Goal: Information Seeking & Learning: Learn about a topic

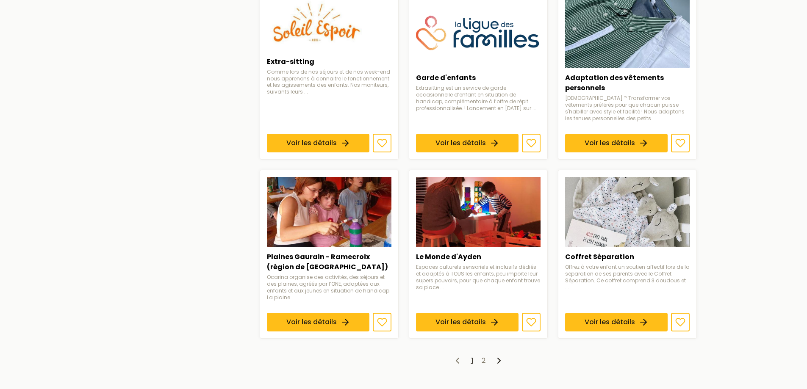
scroll to position [593, 0]
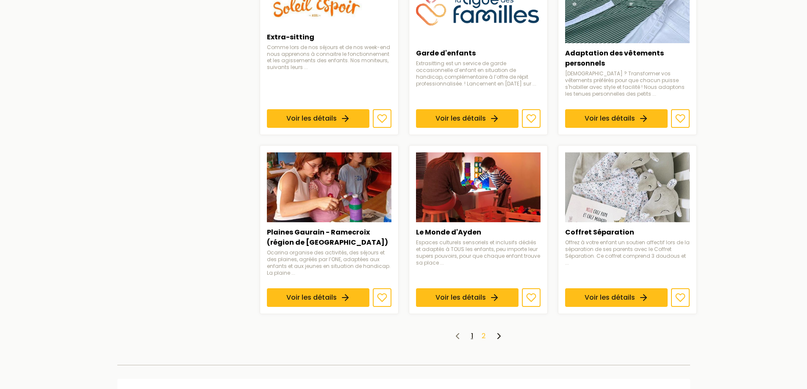
click at [484, 335] on link "2" at bounding box center [484, 336] width 4 height 10
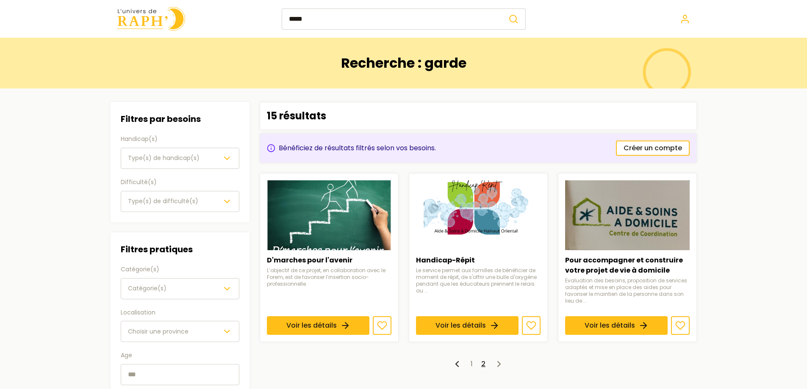
click at [310, 22] on input "*****" at bounding box center [392, 18] width 220 height 21
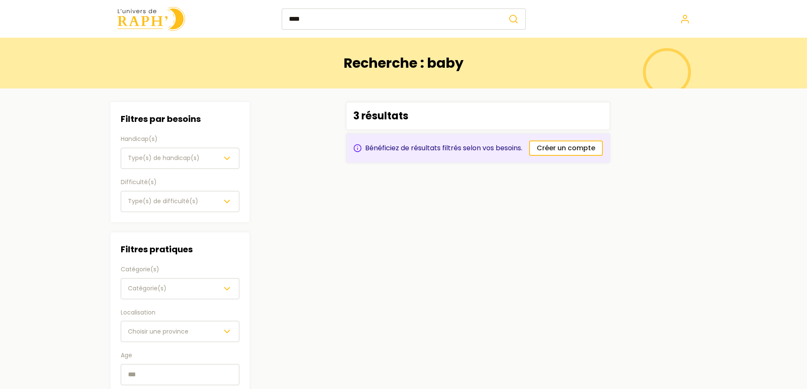
type input "****"
click at [501, 8] on button "submit" at bounding box center [513, 18] width 24 height 21
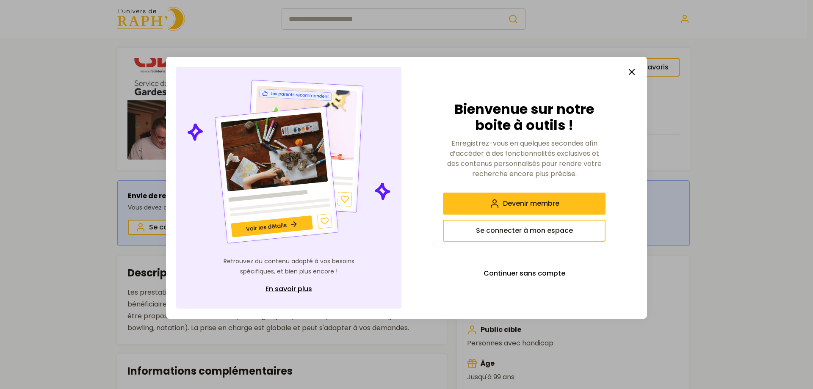
click at [632, 72] on line "button" at bounding box center [631, 71] width 5 height 5
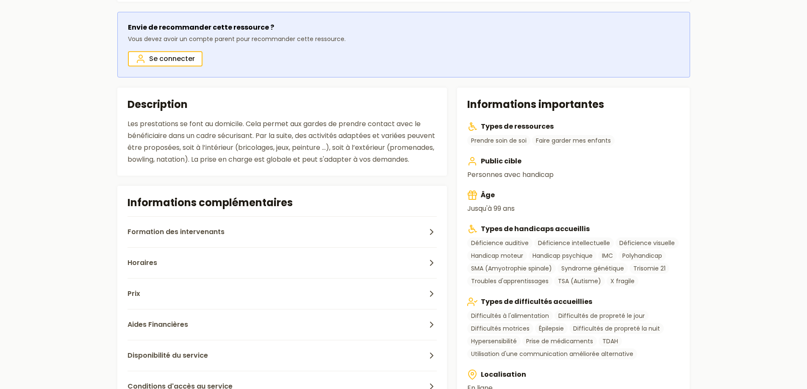
scroll to position [169, 0]
click at [197, 304] on button "Prix" at bounding box center [282, 292] width 310 height 31
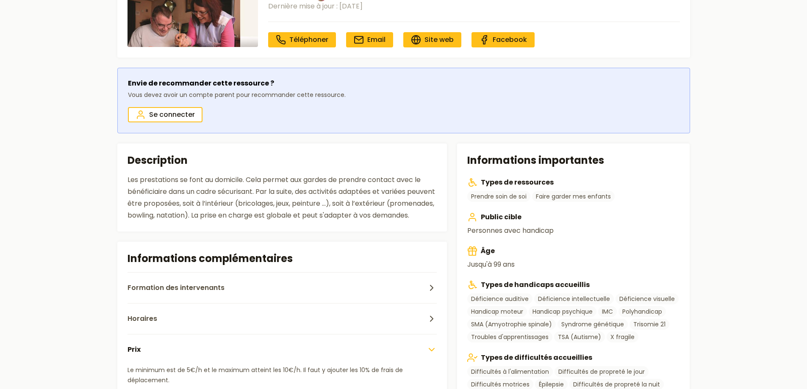
scroll to position [127, 0]
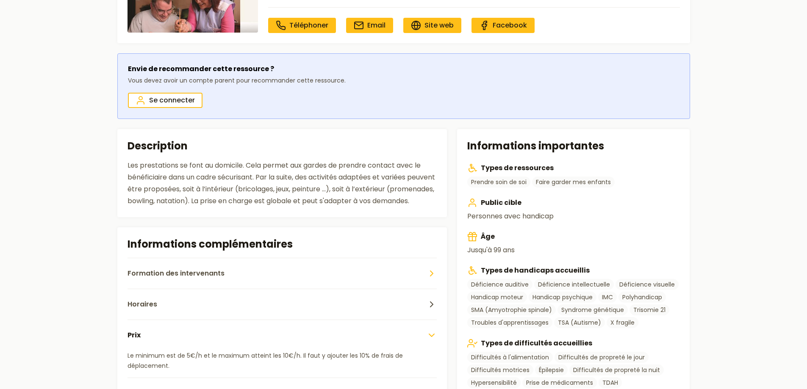
click at [216, 279] on button "Formation des intervenants" at bounding box center [282, 273] width 310 height 31
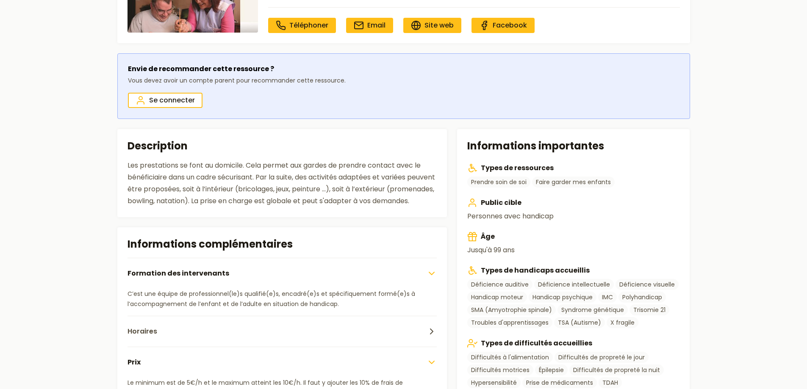
click at [216, 279] on button "Formation des intervenants" at bounding box center [282, 273] width 310 height 31
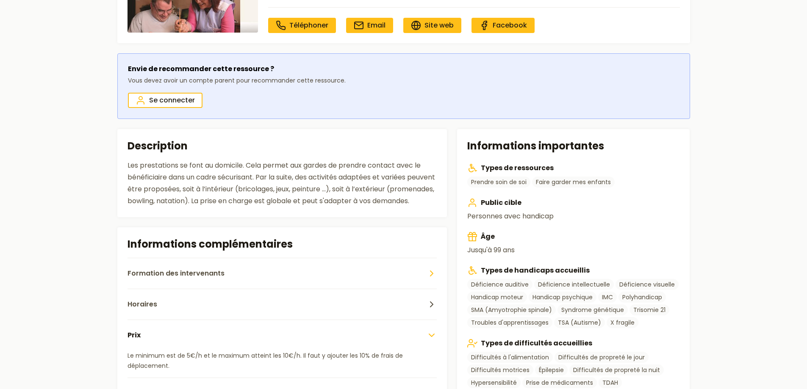
scroll to position [169, 0]
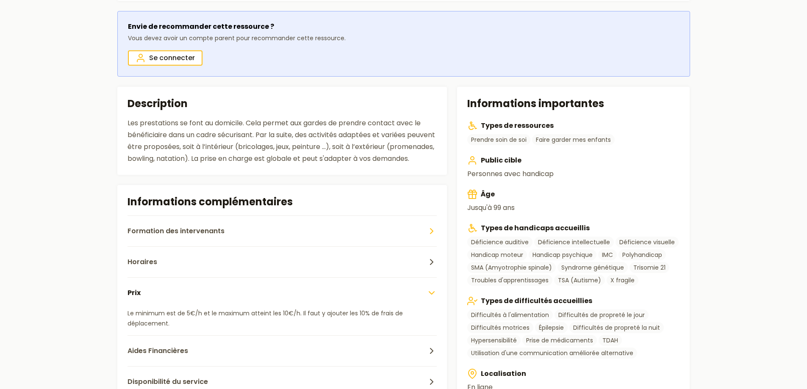
click at [216, 277] on button "Horaires" at bounding box center [282, 261] width 310 height 31
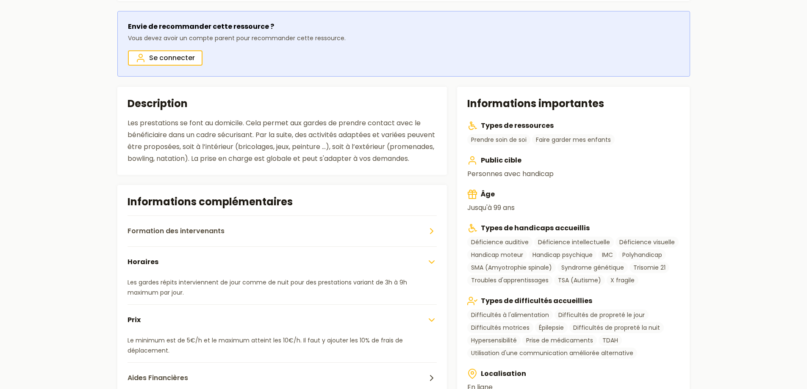
click at [216, 277] on button "Horaires" at bounding box center [282, 261] width 310 height 31
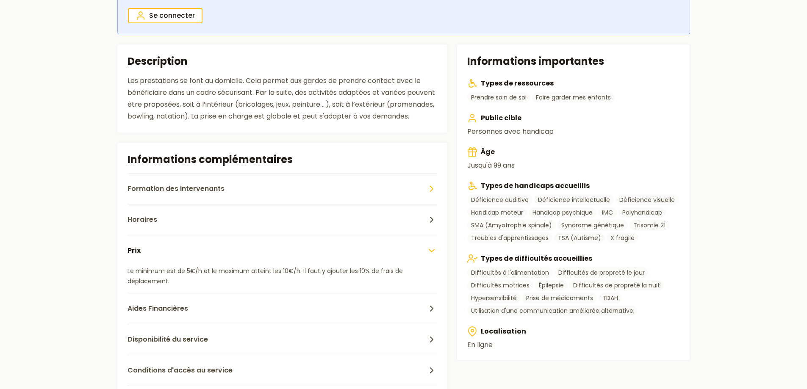
click at [216, 279] on p "Le minimum est de 5€/h et le maximum atteint les 10€/h. Il faut y ajouter les 1…" at bounding box center [282, 276] width 310 height 20
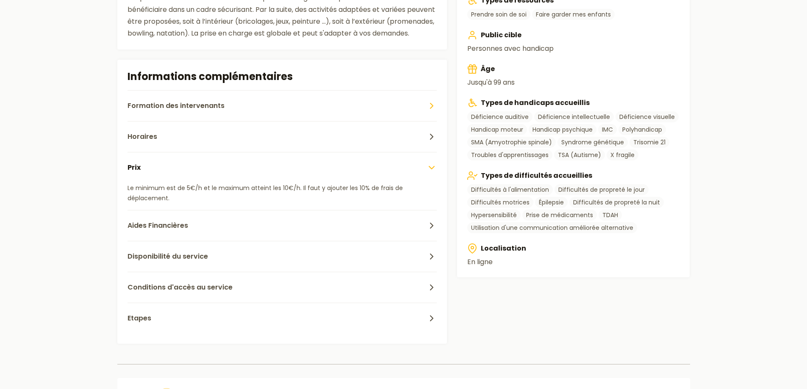
scroll to position [296, 0]
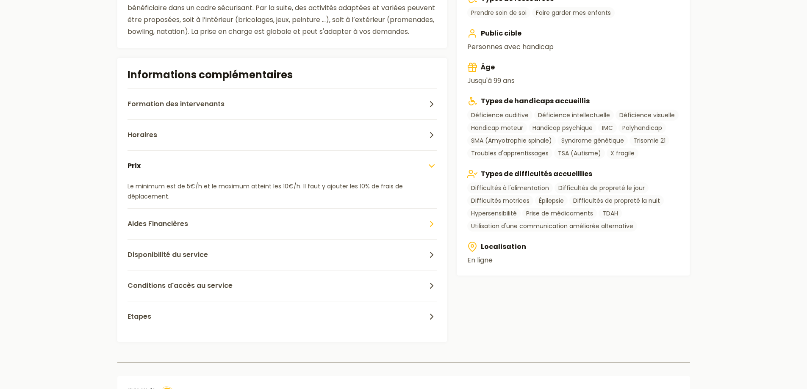
click at [220, 235] on button "Aides Financières" at bounding box center [282, 223] width 310 height 31
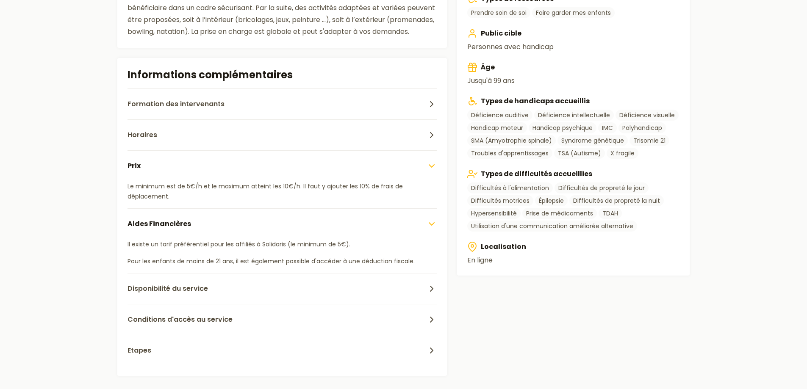
click at [220, 235] on button "Aides Financières" at bounding box center [282, 223] width 310 height 31
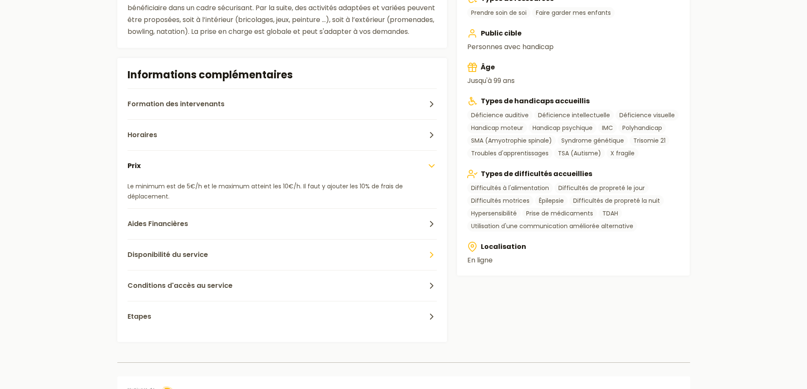
click at [220, 266] on button "Disponibilité du service" at bounding box center [282, 254] width 310 height 31
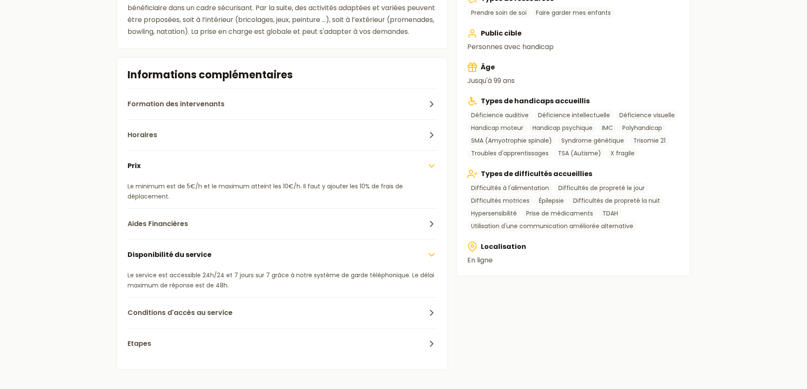
click at [220, 266] on button "Disponibilité du service" at bounding box center [282, 254] width 310 height 31
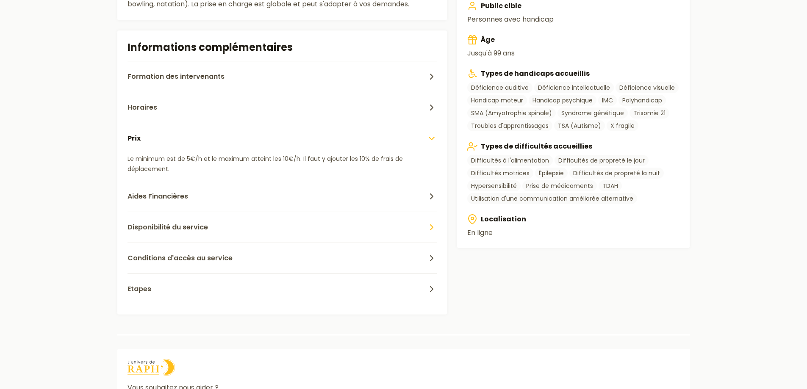
scroll to position [339, 0]
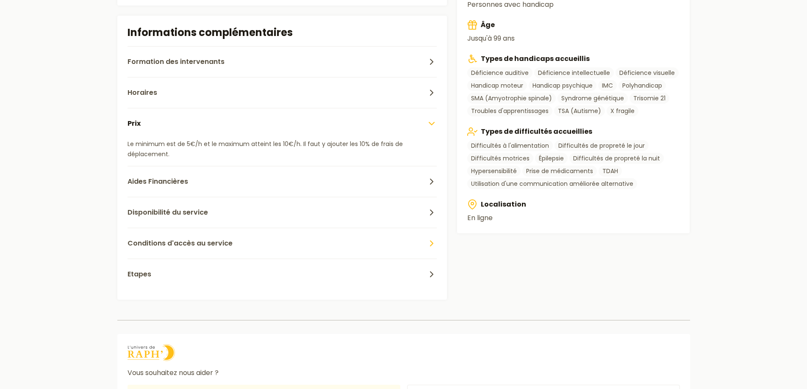
click at [224, 249] on button "Conditions d'accès au service" at bounding box center [282, 243] width 310 height 31
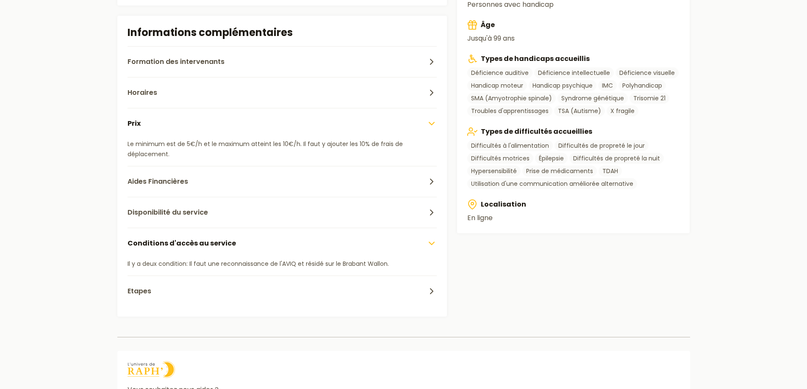
click at [224, 249] on button "Conditions d'accès au service" at bounding box center [282, 243] width 310 height 31
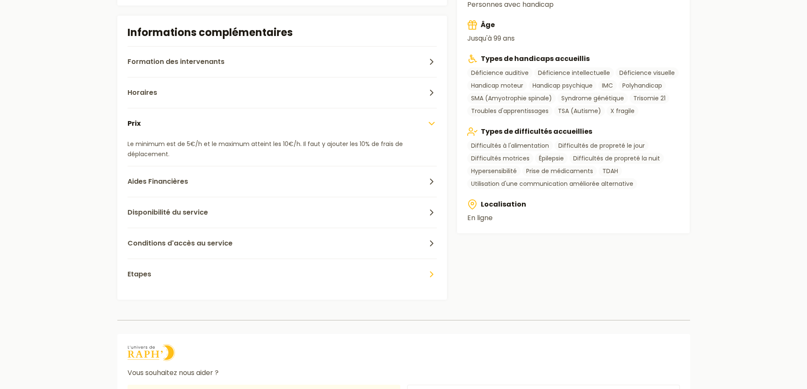
click at [213, 285] on button "Etapes" at bounding box center [282, 274] width 310 height 31
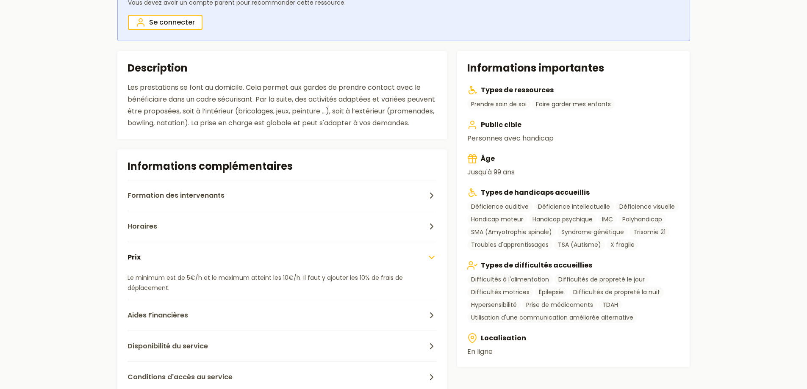
scroll to position [195, 0]
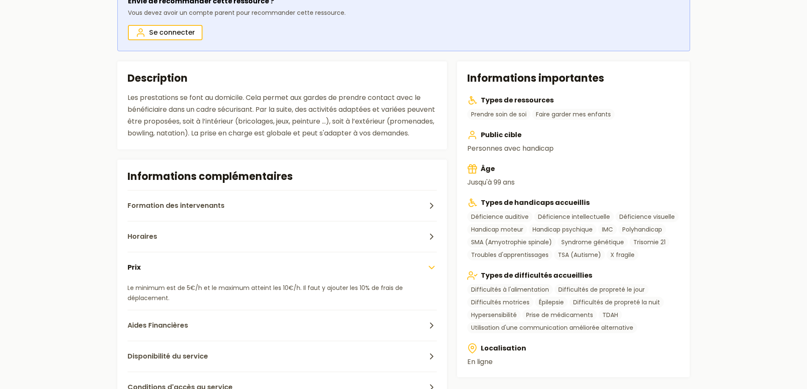
click at [213, 283] on button "Prix" at bounding box center [282, 267] width 310 height 31
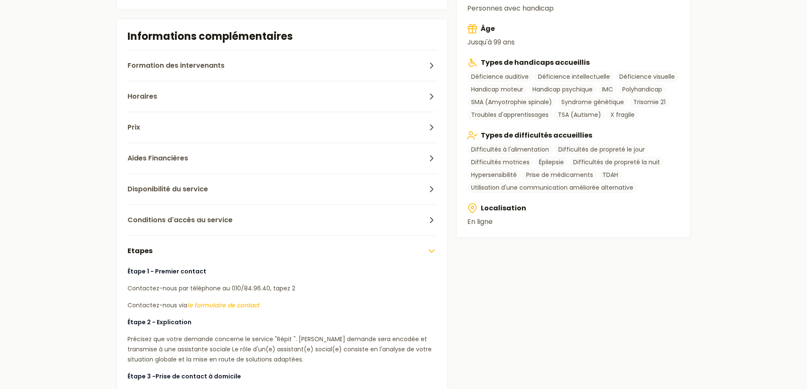
scroll to position [534, 0]
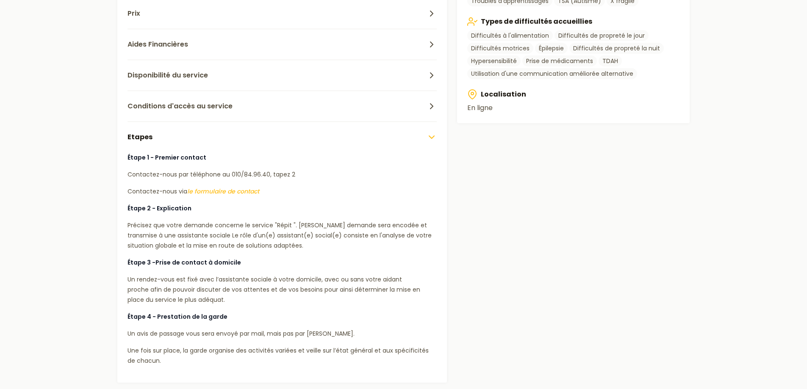
click at [248, 143] on button "Etapes" at bounding box center [282, 137] width 310 height 31
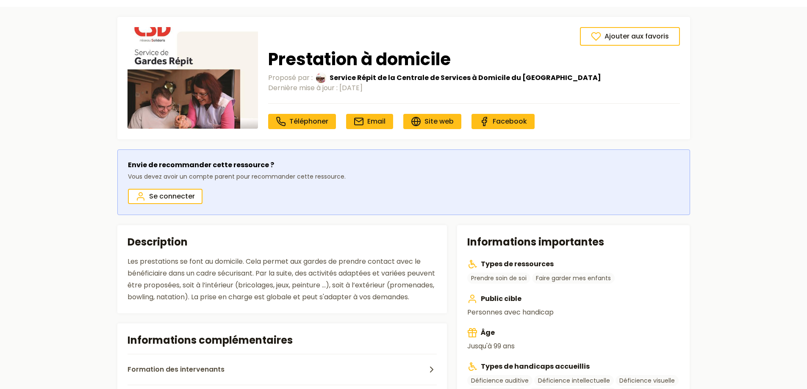
scroll to position [0, 0]
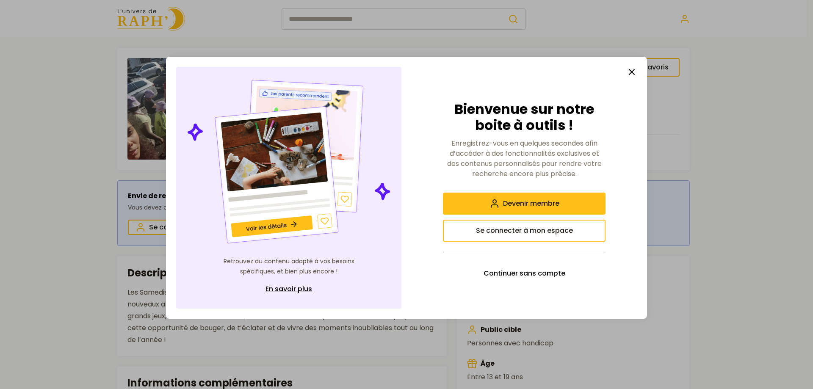
click at [637, 72] on button "button" at bounding box center [631, 72] width 17 height 17
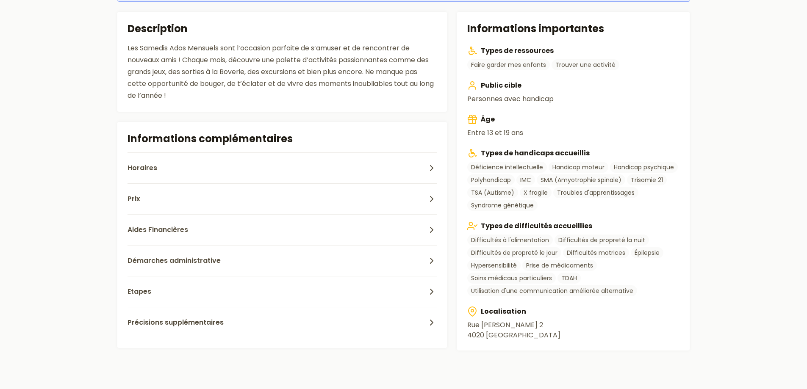
scroll to position [254, 0]
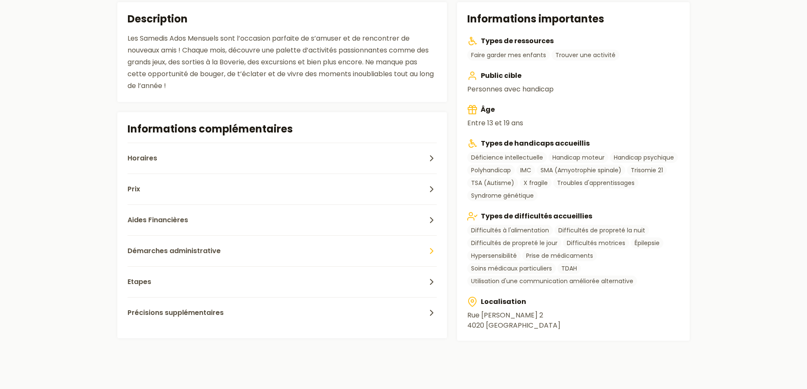
click at [227, 253] on button "Démarches administrative" at bounding box center [282, 250] width 310 height 31
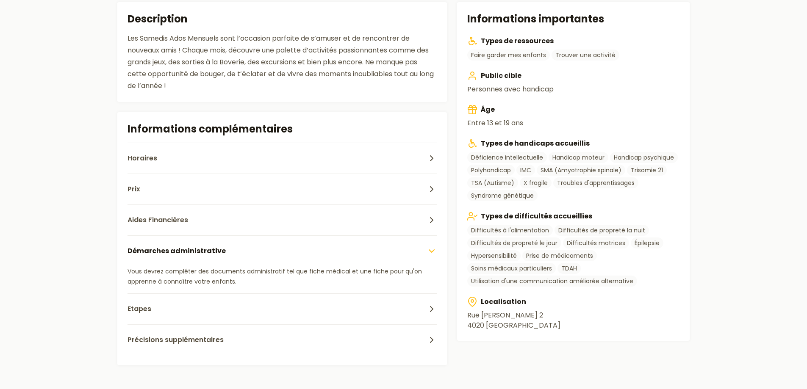
click at [227, 253] on button "Démarches administrative" at bounding box center [282, 250] width 310 height 31
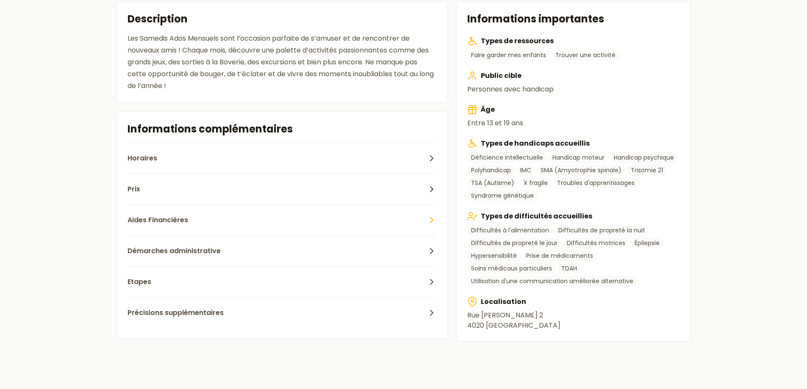
click at [225, 225] on button "Aides Financières" at bounding box center [282, 220] width 310 height 31
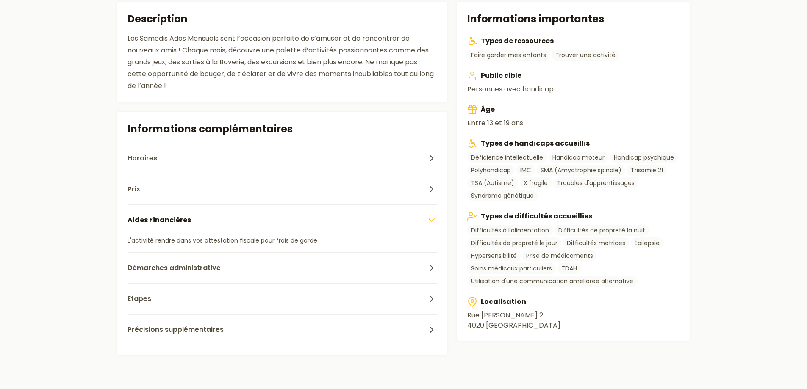
click at [225, 225] on button "Aides Financières" at bounding box center [282, 220] width 310 height 31
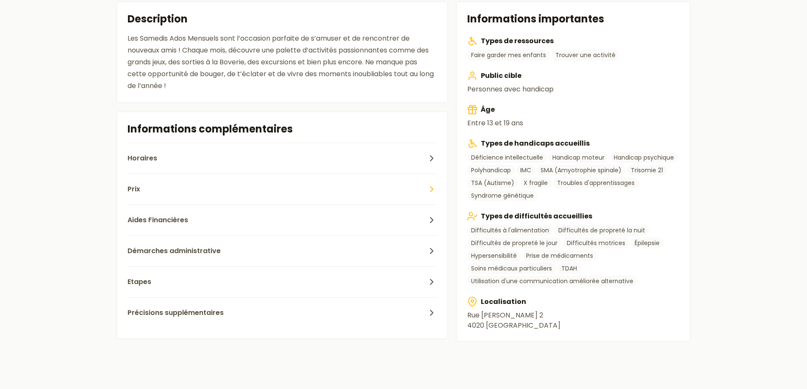
click at [222, 197] on button "Prix" at bounding box center [282, 189] width 310 height 31
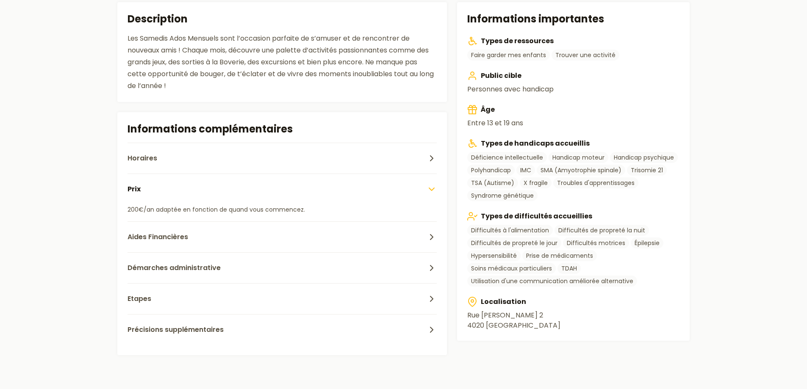
click at [222, 197] on button "Prix" at bounding box center [282, 189] width 310 height 31
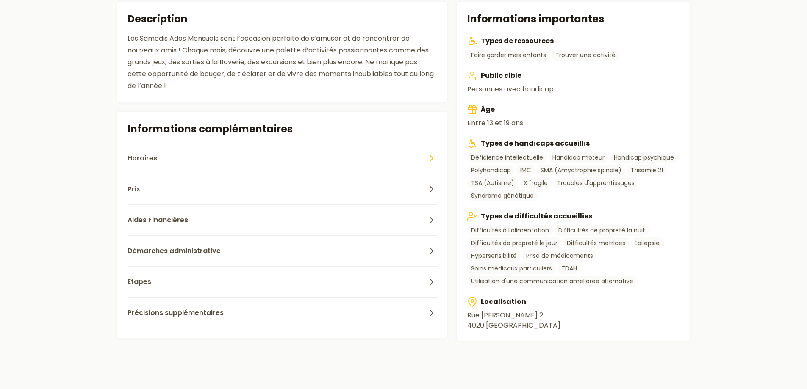
click at [241, 148] on button "Horaires" at bounding box center [282, 158] width 310 height 31
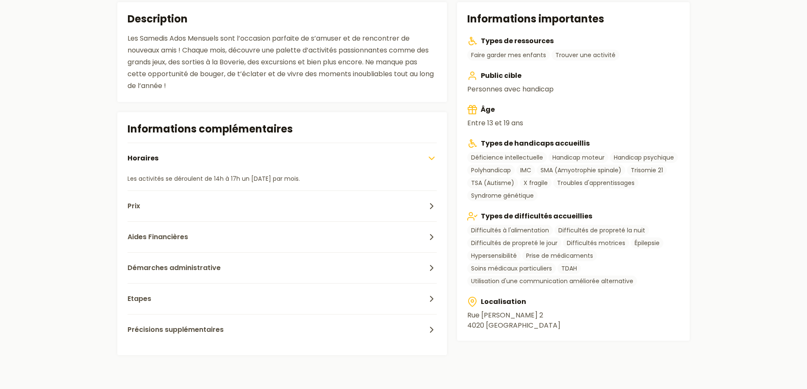
click at [241, 148] on button "Horaires" at bounding box center [282, 158] width 310 height 31
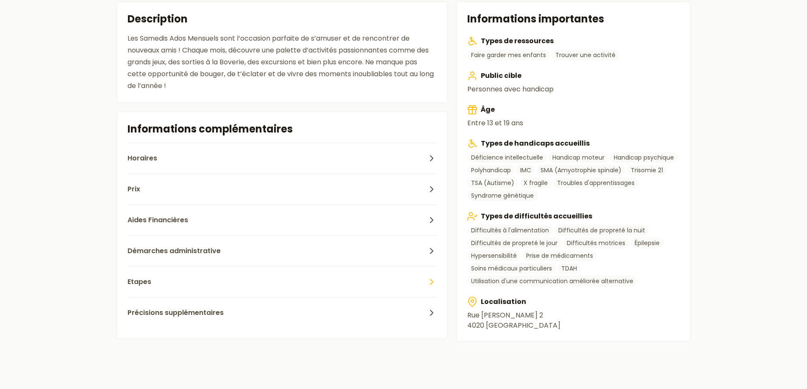
click at [211, 271] on button "Etapes" at bounding box center [282, 281] width 310 height 31
click at [200, 324] on button "Précisions supplémentaires" at bounding box center [282, 312] width 310 height 31
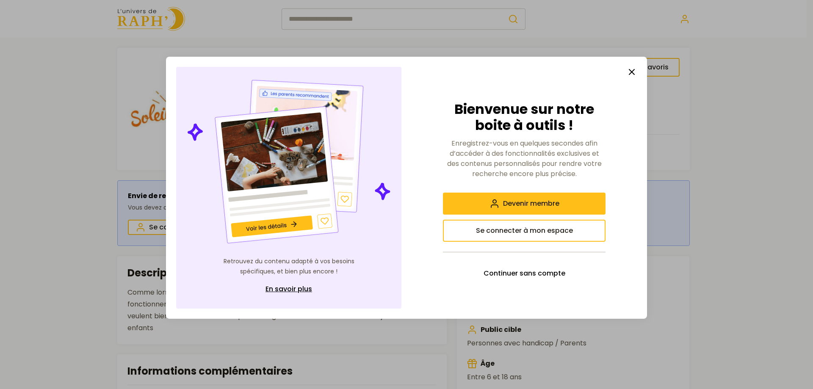
click at [634, 73] on line "button" at bounding box center [631, 71] width 5 height 5
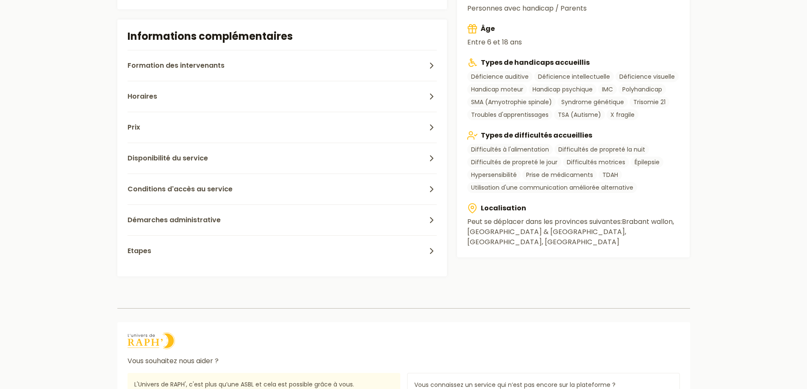
scroll to position [339, 0]
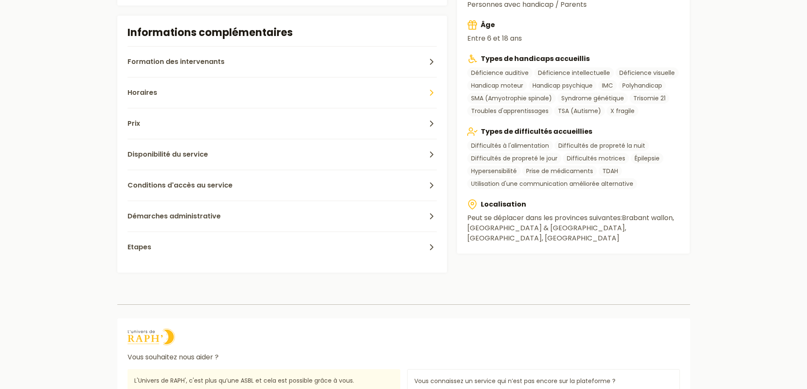
click at [166, 103] on button "Horaires" at bounding box center [282, 92] width 310 height 31
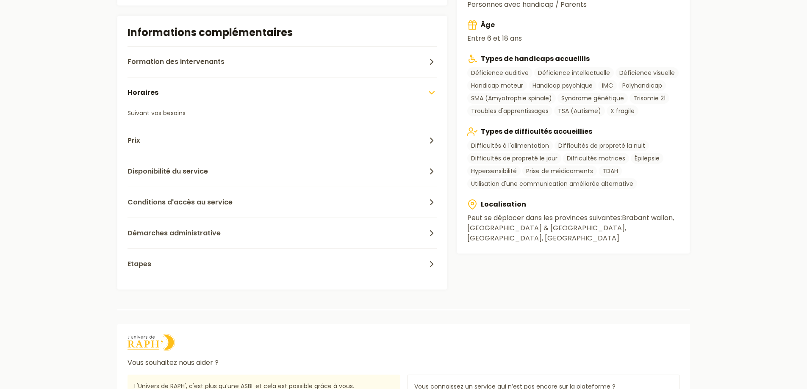
click at [166, 103] on button "Horaires" at bounding box center [282, 92] width 310 height 31
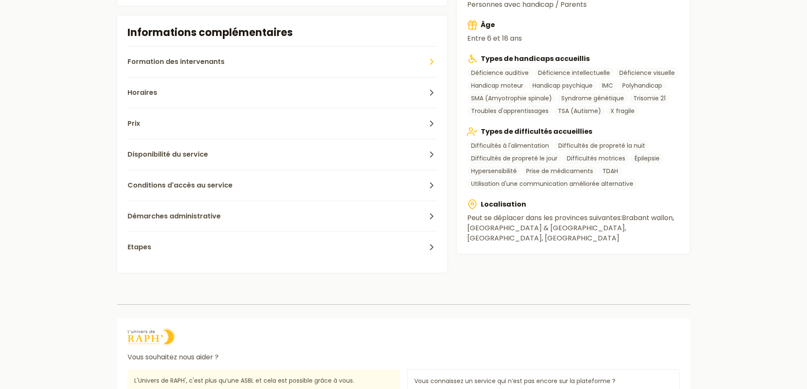
click at [169, 62] on span "Formation des intervenants" at bounding box center [175, 62] width 97 height 10
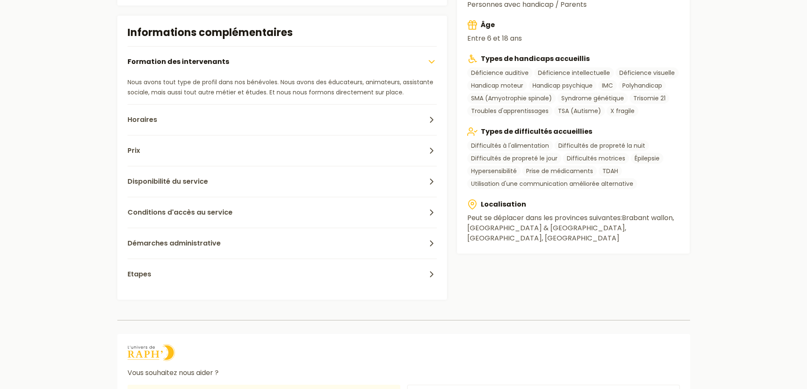
click at [169, 62] on span "Formation des intervenants" at bounding box center [178, 62] width 102 height 10
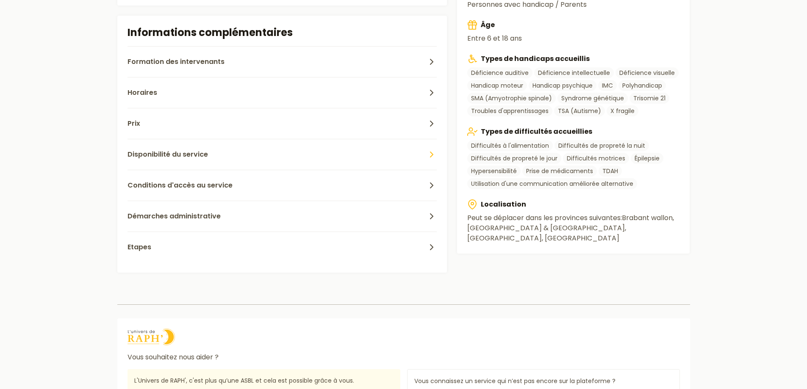
click at [170, 147] on button "Disponibilité du service" at bounding box center [282, 154] width 310 height 31
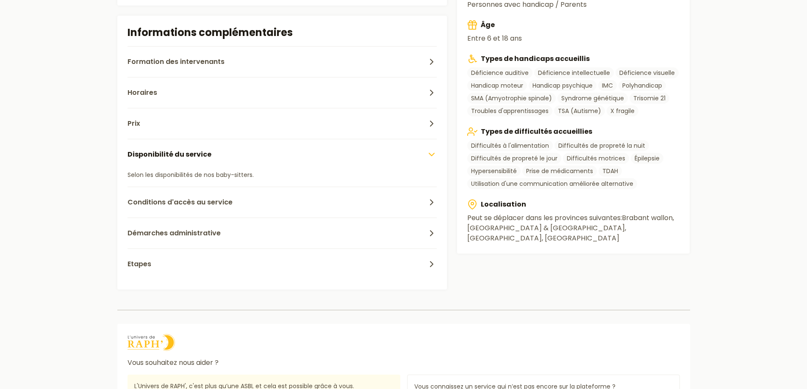
click at [170, 147] on button "Disponibilité du service" at bounding box center [282, 154] width 310 height 31
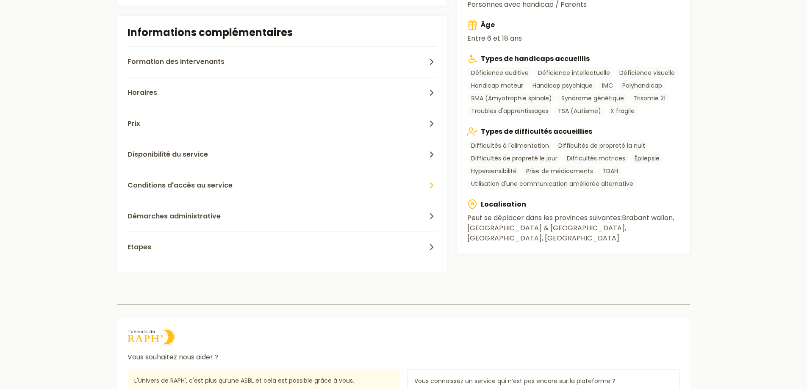
click at [164, 173] on button "Conditions d'accès au service" at bounding box center [282, 185] width 310 height 31
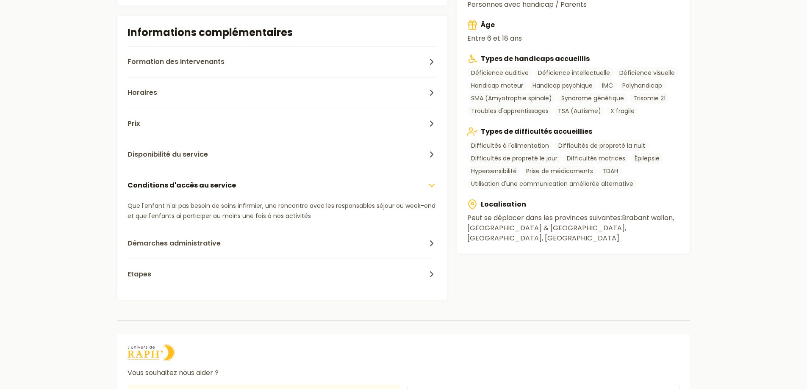
click at [164, 173] on button "Conditions d'accès au service" at bounding box center [282, 185] width 310 height 31
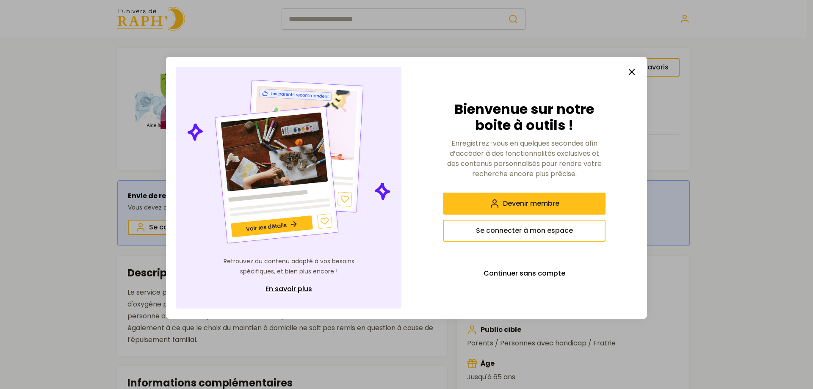
click at [634, 75] on icon "button" at bounding box center [632, 72] width 10 height 10
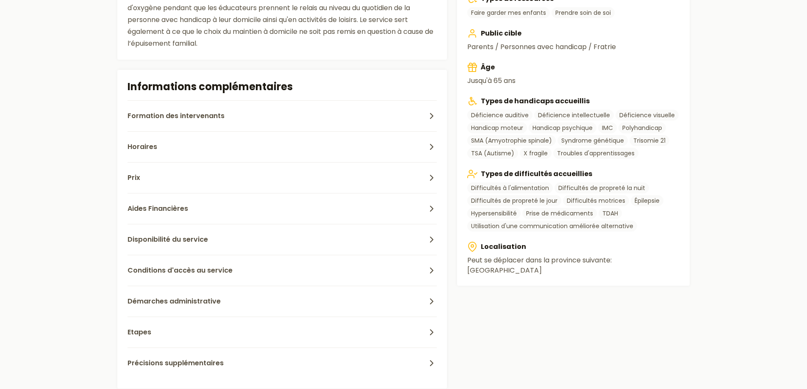
scroll to position [339, 0]
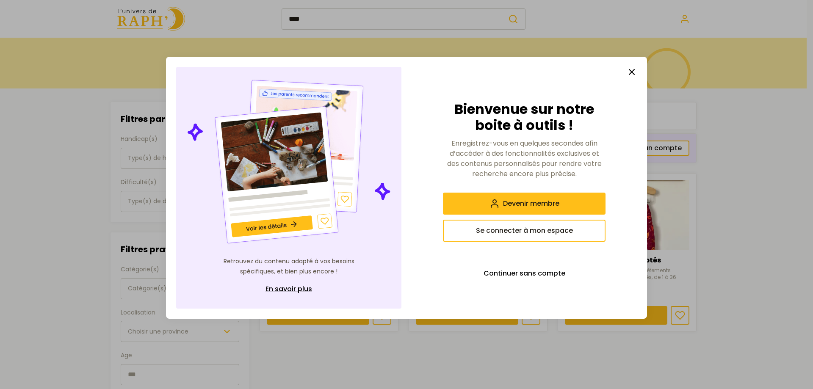
click at [629, 69] on icon "button" at bounding box center [632, 72] width 10 height 10
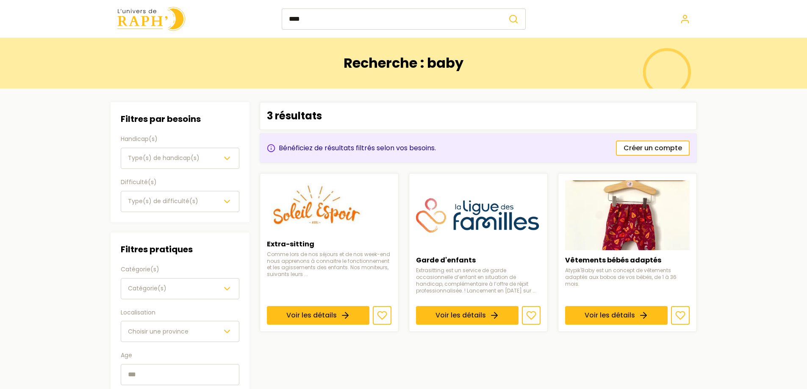
drag, startPoint x: 213, startPoint y: 195, endPoint x: 8, endPoint y: 185, distance: 206.1
click at [8, 185] on main "Recherche : baby Filtres Filtres par besoins Handicap(s) Type(s) de handicap(s)…" at bounding box center [403, 245] width 807 height 415
click at [154, 24] on img at bounding box center [151, 19] width 68 height 24
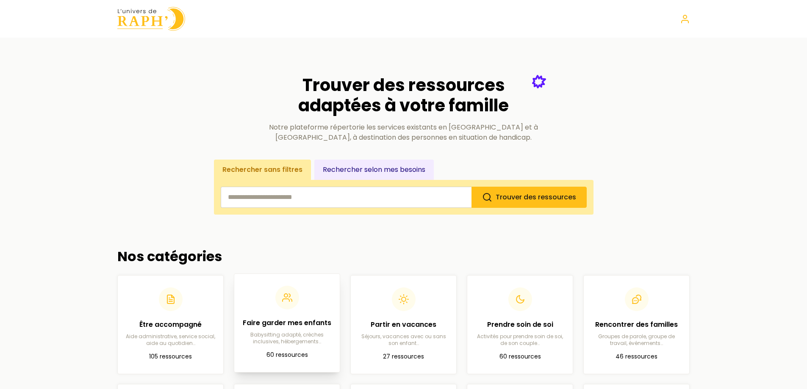
click at [276, 335] on p "Babysitting adapté, crèches inclusives, hébergements…" at bounding box center [287, 339] width 92 height 14
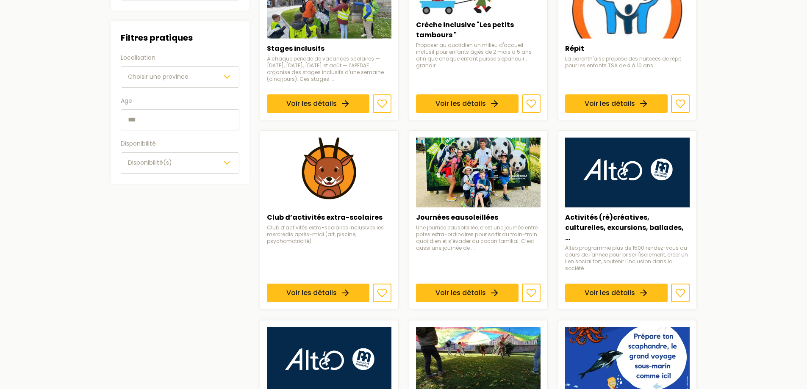
scroll to position [127, 0]
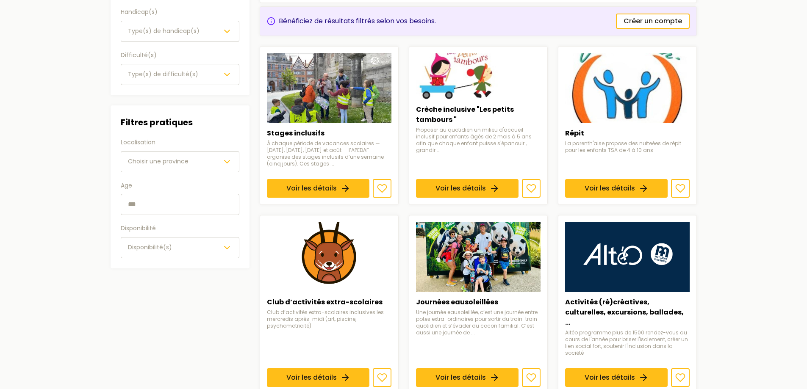
click at [190, 157] on div "Choisir une province" at bounding box center [180, 162] width 104 height 10
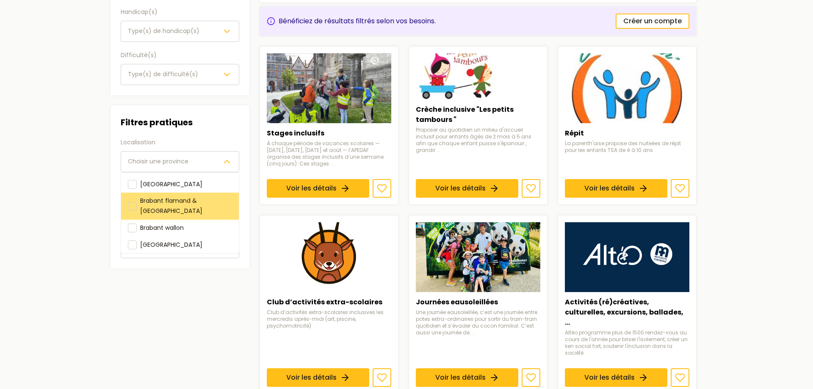
click at [202, 202] on span "Brabant flamand & [GEOGRAPHIC_DATA]" at bounding box center [171, 206] width 62 height 19
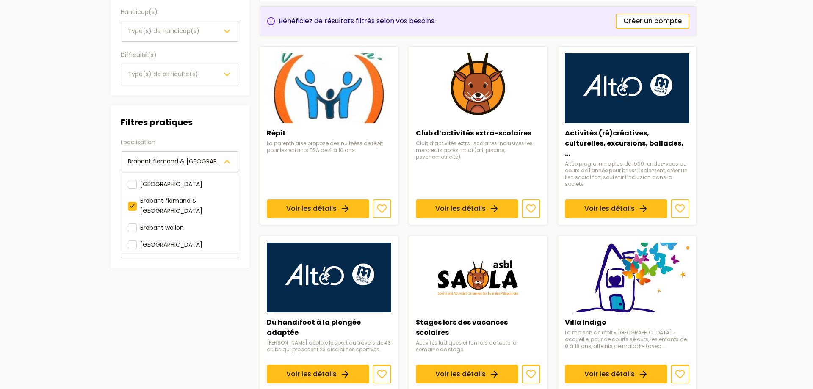
click at [58, 189] on main "Catégories Faire garder mes enfants Filtres Filtres par besoins Handicap(s) Typ…" at bounding box center [403, 345] width 807 height 869
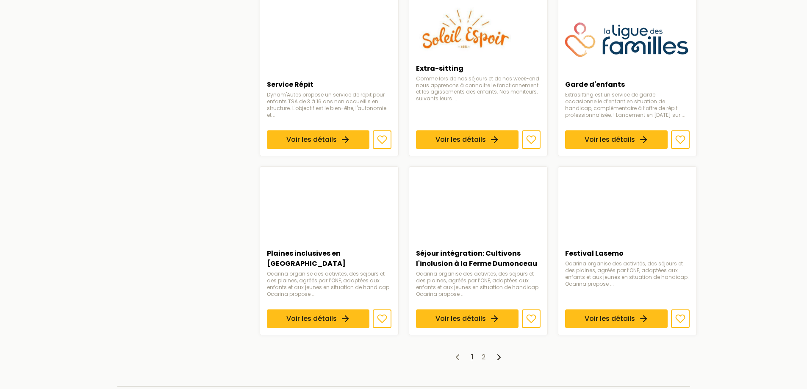
scroll to position [551, 0]
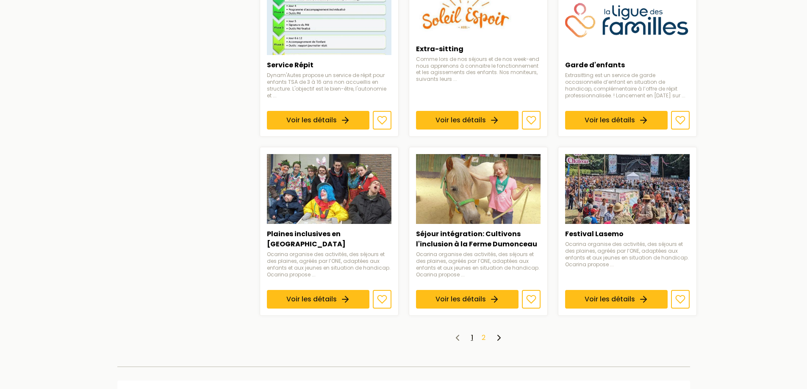
click at [484, 333] on link "2" at bounding box center [484, 338] width 4 height 10
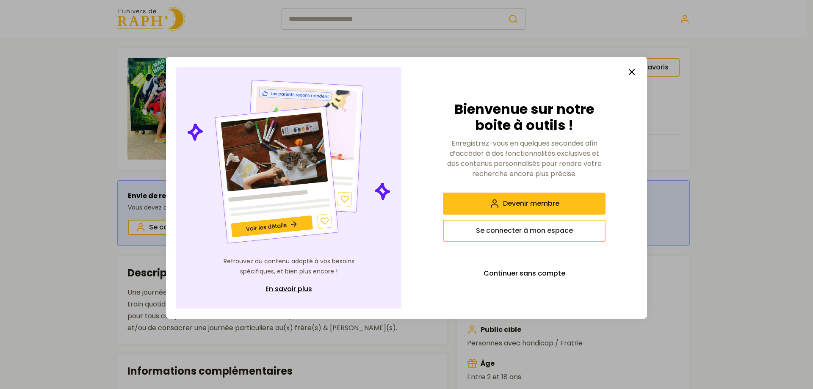
click at [632, 71] on line "button" at bounding box center [631, 71] width 5 height 5
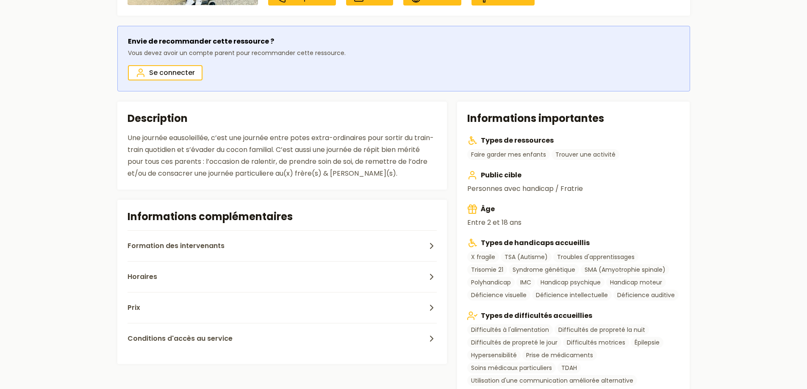
scroll to position [169, 0]
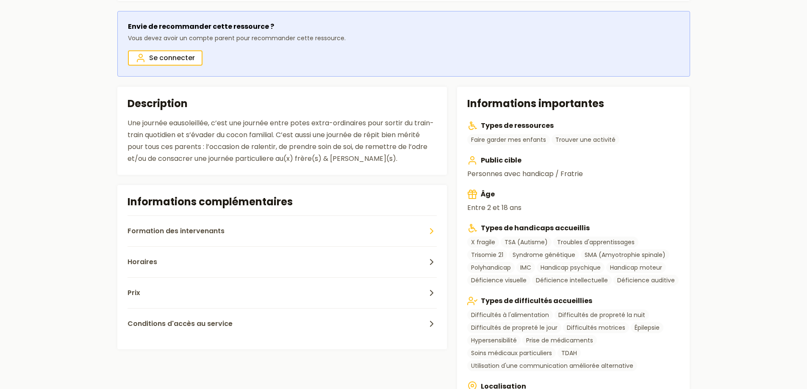
click at [216, 225] on button "Formation des intervenants" at bounding box center [282, 231] width 310 height 31
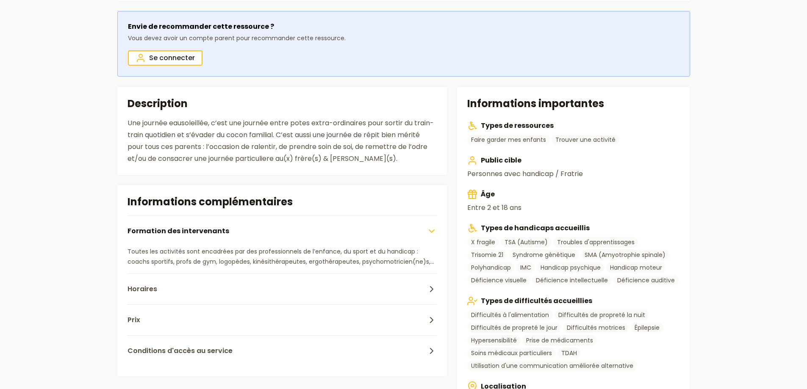
click at [216, 225] on button "Formation des intervenants" at bounding box center [282, 231] width 310 height 31
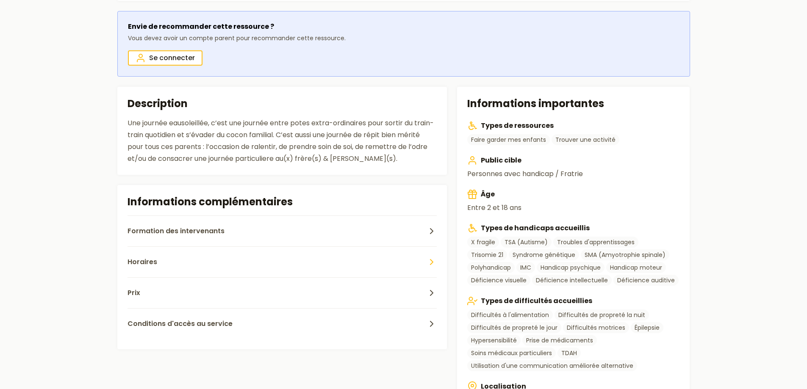
click at [188, 268] on button "Horaires" at bounding box center [282, 261] width 310 height 31
click at [172, 288] on button "Prix" at bounding box center [282, 292] width 310 height 31
click at [210, 334] on button "Conditions d'accès au service" at bounding box center [282, 323] width 310 height 31
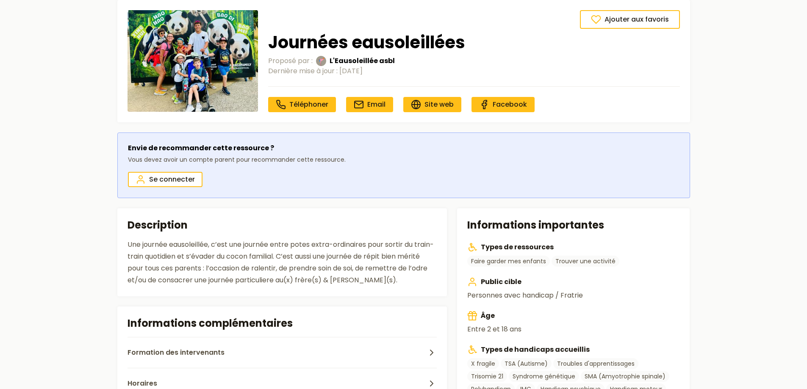
scroll to position [0, 0]
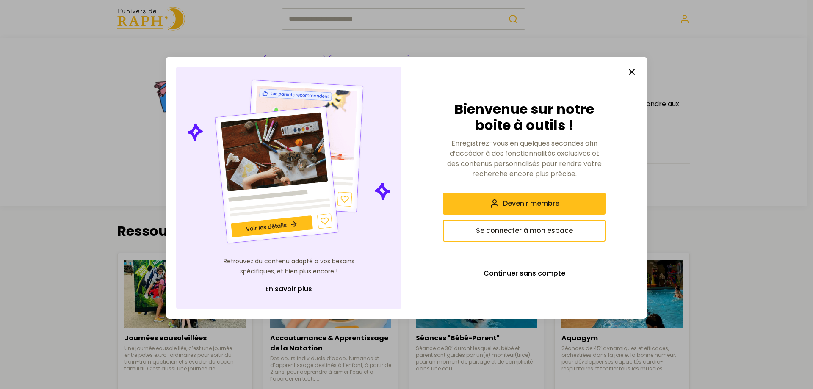
click at [634, 72] on icon "button" at bounding box center [632, 72] width 10 height 10
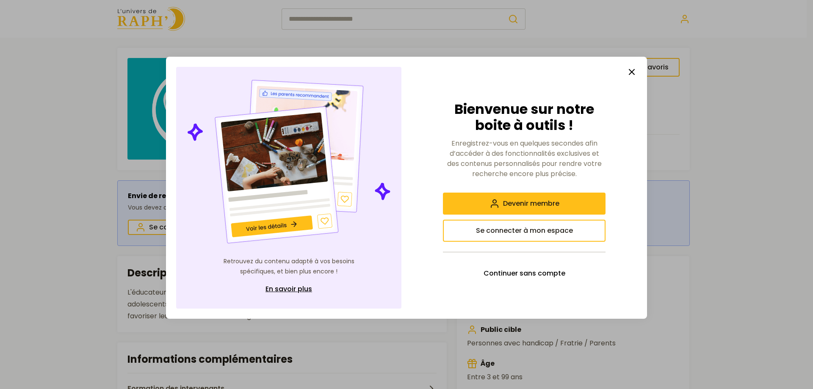
click at [628, 70] on icon "button" at bounding box center [632, 72] width 10 height 10
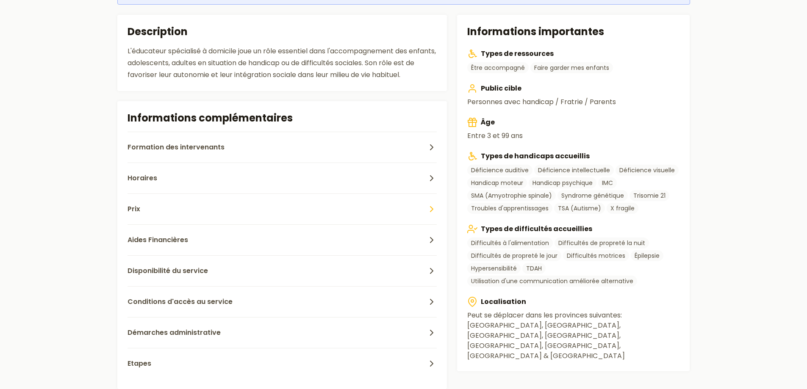
scroll to position [254, 0]
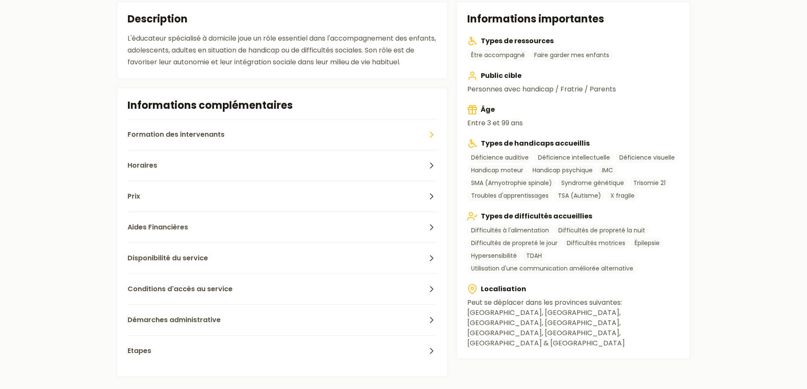
click at [249, 132] on button "Formation des intervenants" at bounding box center [282, 134] width 310 height 31
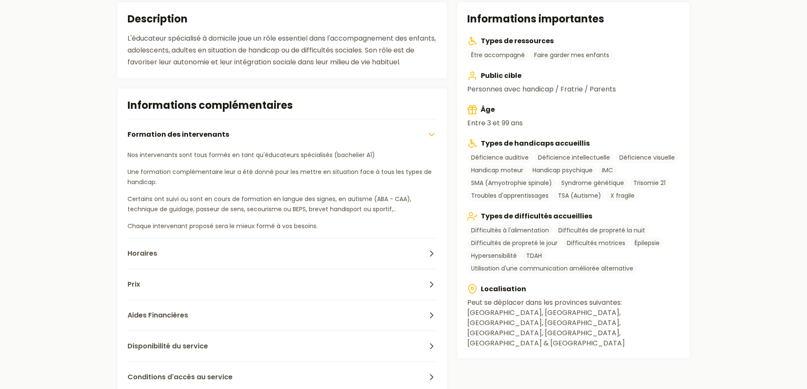
click at [249, 132] on button "Formation des intervenants" at bounding box center [282, 134] width 310 height 31
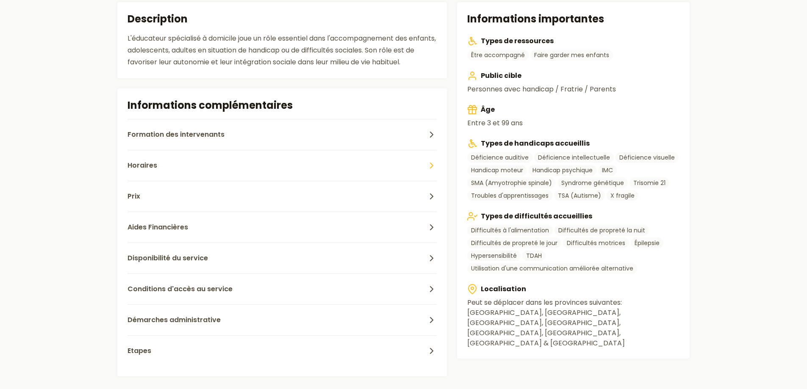
click at [228, 167] on button "Horaires" at bounding box center [282, 165] width 310 height 31
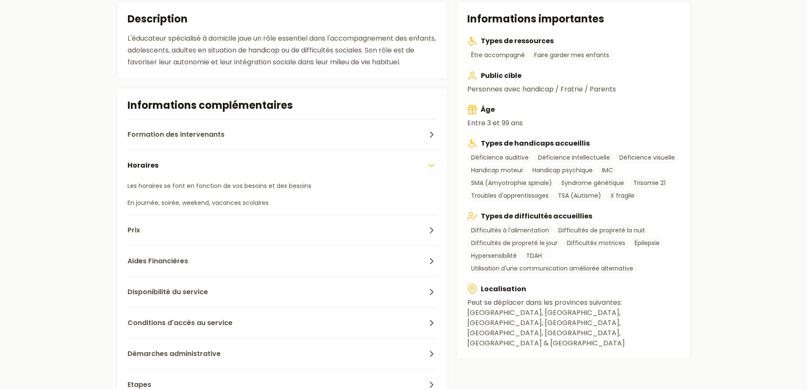
click at [228, 167] on button "Horaires" at bounding box center [282, 165] width 310 height 31
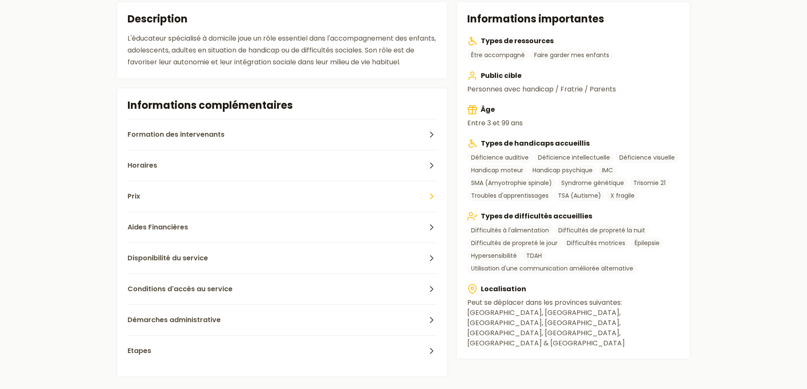
click at [220, 193] on button "Prix" at bounding box center [282, 196] width 310 height 31
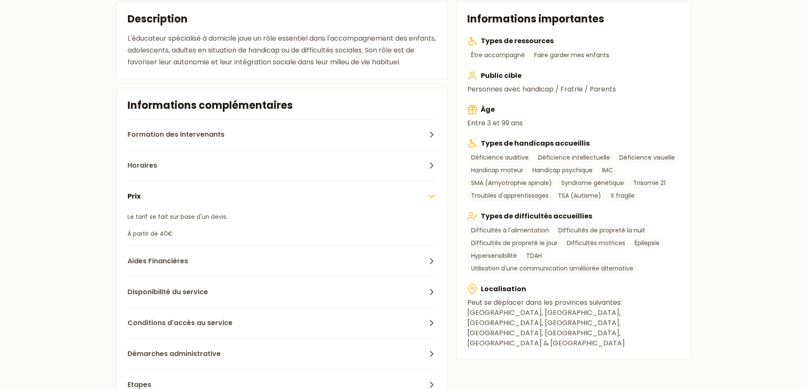
click at [220, 193] on button "Prix" at bounding box center [282, 196] width 310 height 31
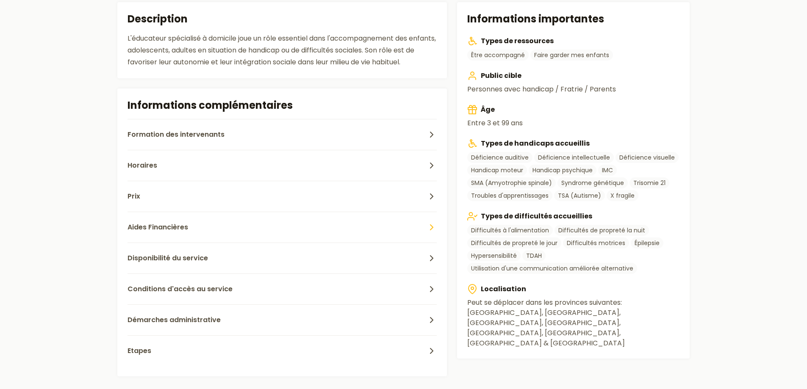
click at [219, 226] on button "Aides Financières" at bounding box center [282, 227] width 310 height 31
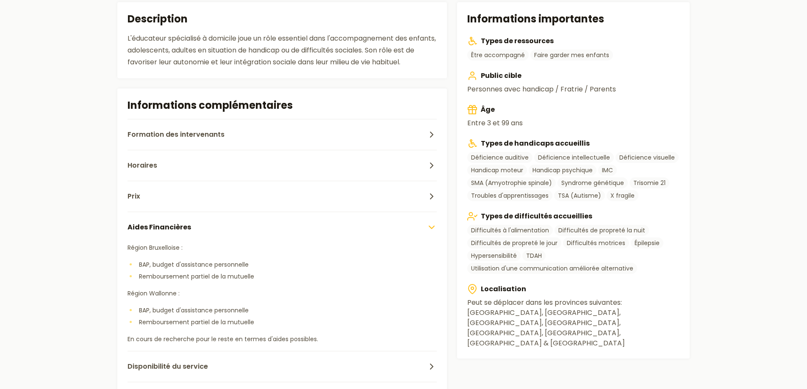
click at [219, 225] on button "Aides Financières" at bounding box center [282, 227] width 310 height 31
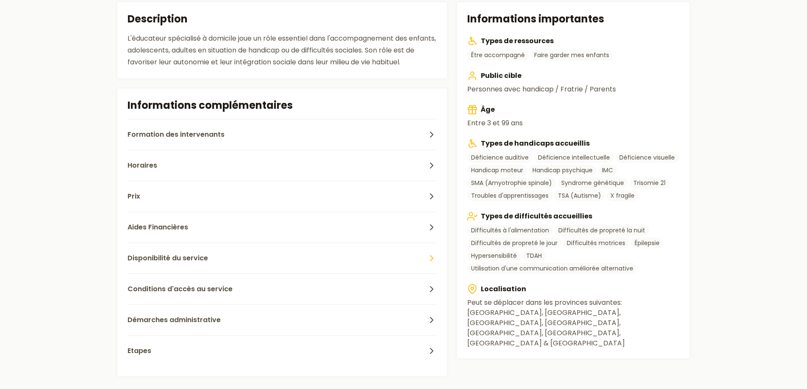
click at [216, 254] on button "Disponibilité du service" at bounding box center [282, 258] width 310 height 31
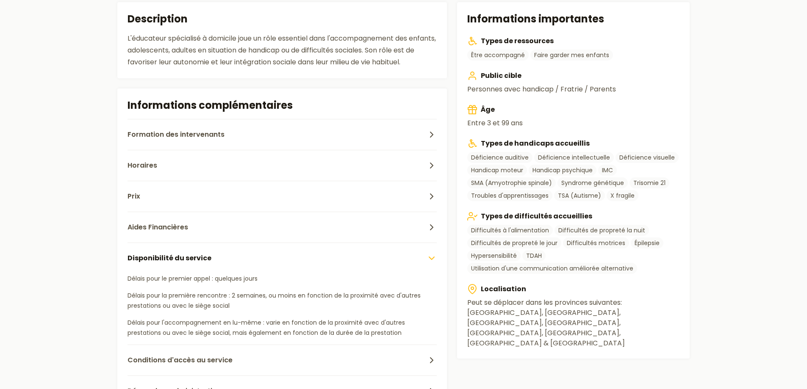
click at [216, 254] on button "Disponibilité du service" at bounding box center [282, 258] width 310 height 31
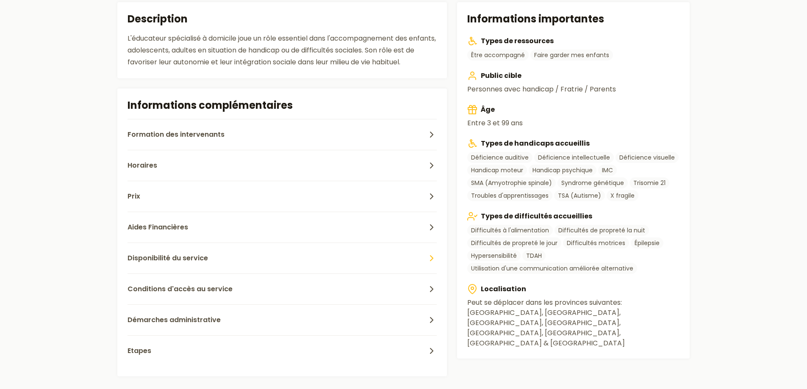
click at [216, 254] on button "Disponibilité du service" at bounding box center [282, 258] width 310 height 31
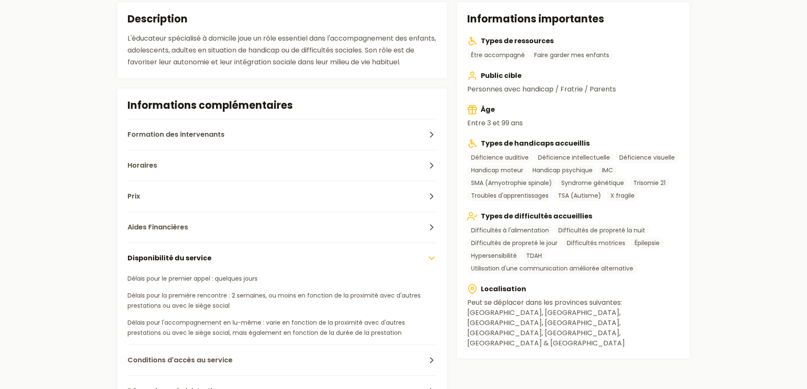
click at [216, 254] on button "Disponibilité du service" at bounding box center [282, 258] width 310 height 31
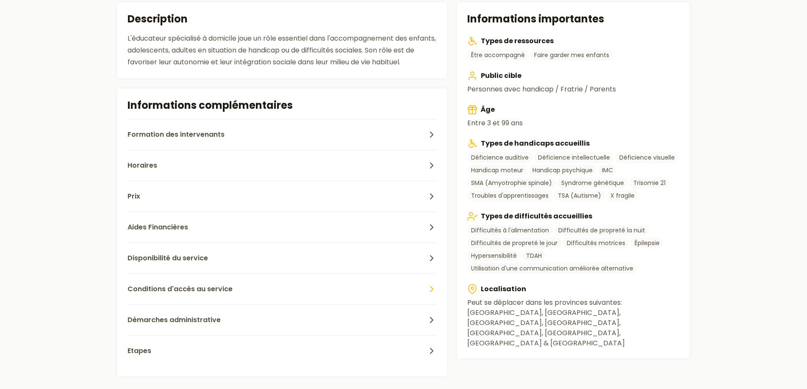
click at [210, 286] on span "Conditions d'accès au service" at bounding box center [179, 289] width 105 height 10
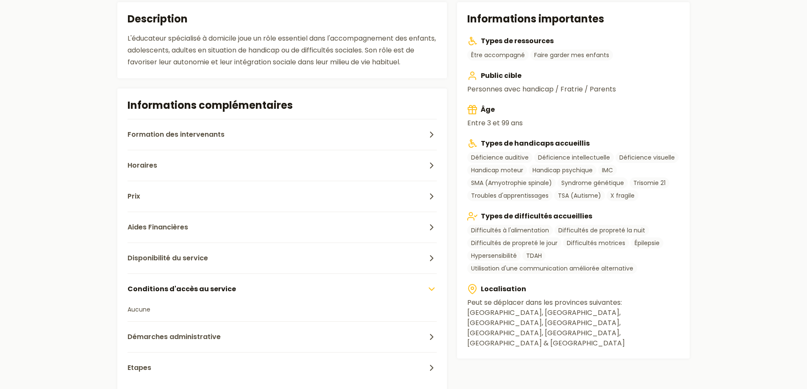
click at [210, 286] on span "Conditions d'accès au service" at bounding box center [181, 289] width 108 height 10
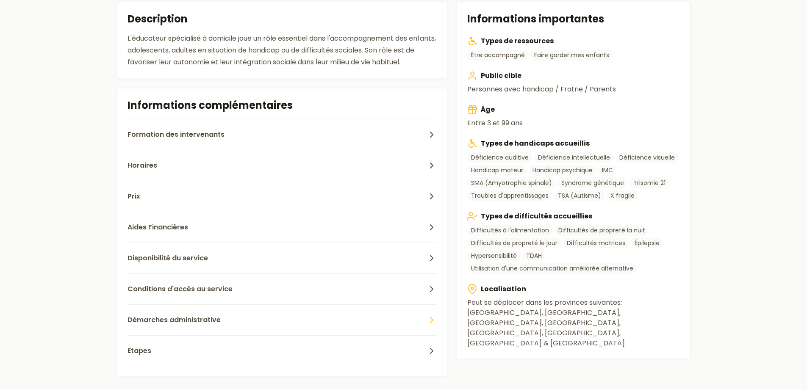
click at [205, 311] on button "Démarches administrative" at bounding box center [282, 319] width 310 height 31
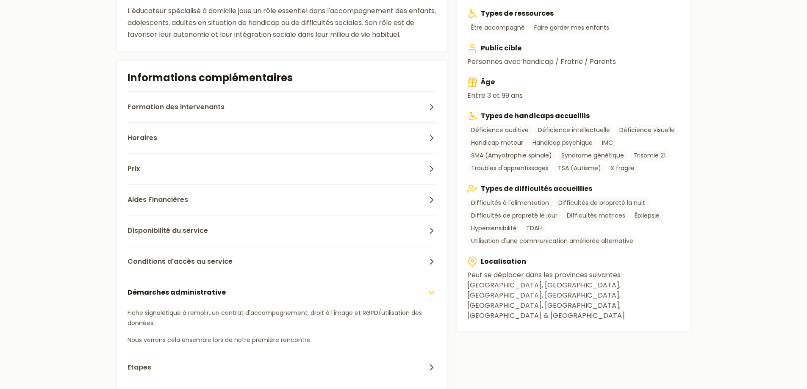
scroll to position [296, 0]
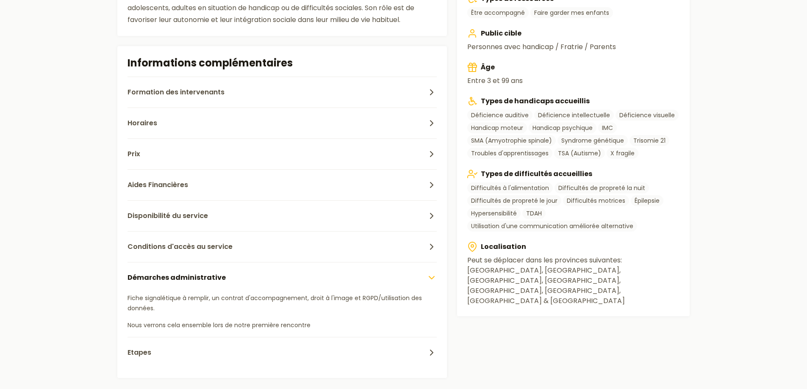
click at [216, 281] on span "Démarches administrative" at bounding box center [176, 278] width 98 height 10
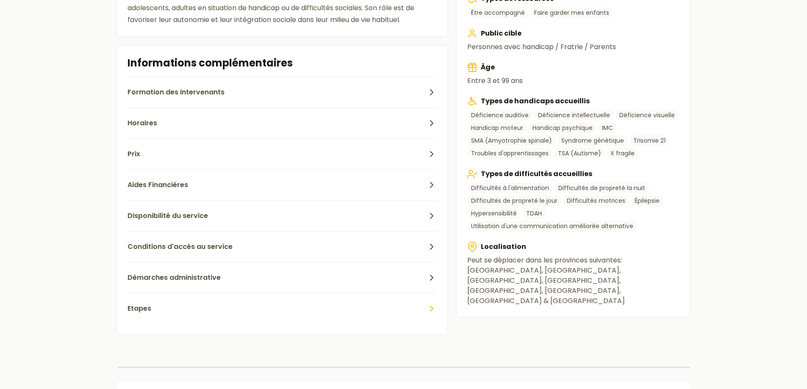
click at [208, 310] on button "Etapes" at bounding box center [282, 308] width 310 height 31
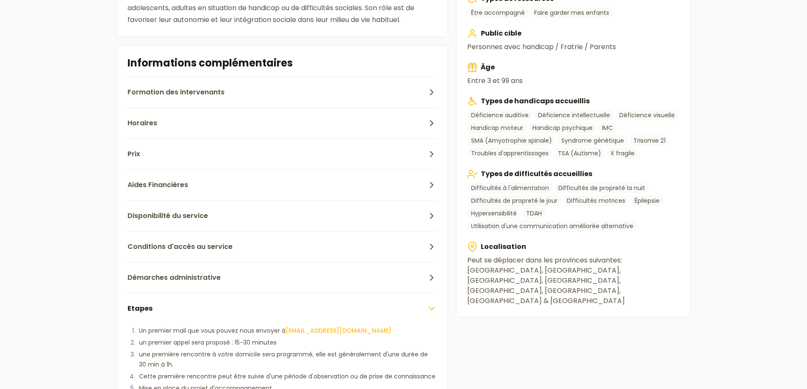
scroll to position [85, 0]
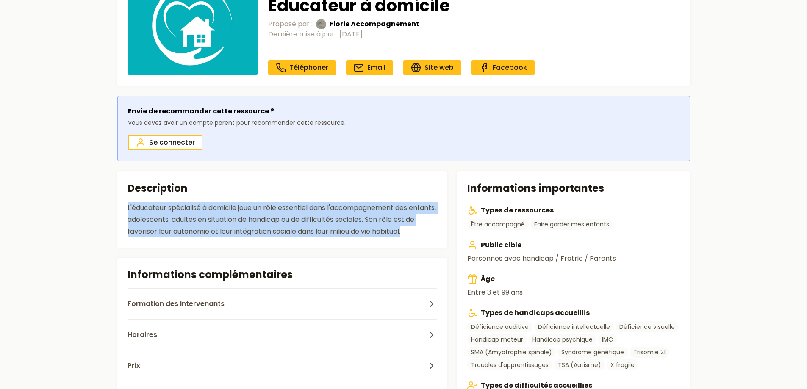
drag, startPoint x: 127, startPoint y: 207, endPoint x: 379, endPoint y: 222, distance: 252.9
click at [434, 235] on div "L'éducateur spécialisé à domicile joue un rôle essentiel dans l'accompagnement …" at bounding box center [282, 220] width 310 height 36
copy div "L'éducateur spécialisé à domicile joue un rôle essentiel dans l'accompagnement …"
click at [349, 200] on section "Description L'éducateur spécialisé à domicile joue un rôle essentiel dans l'acc…" at bounding box center [282, 210] width 330 height 76
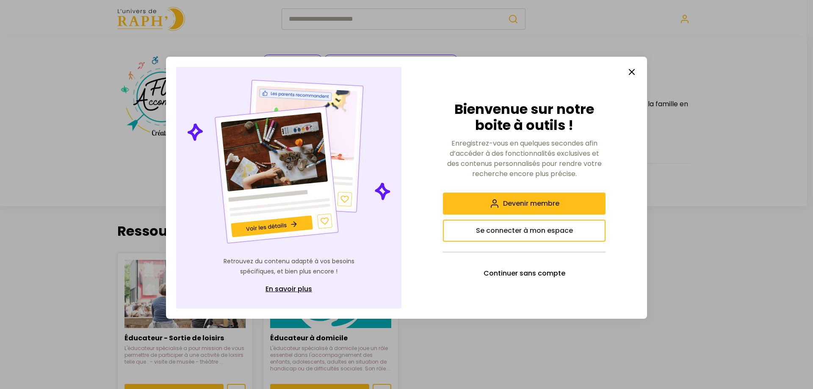
click at [630, 70] on line "button" at bounding box center [631, 71] width 5 height 5
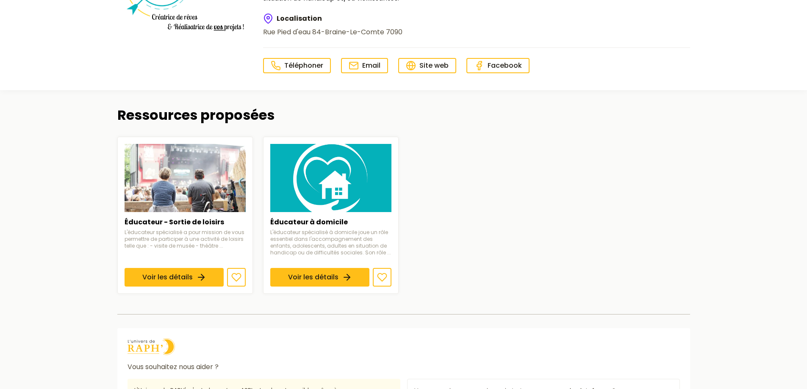
scroll to position [127, 0]
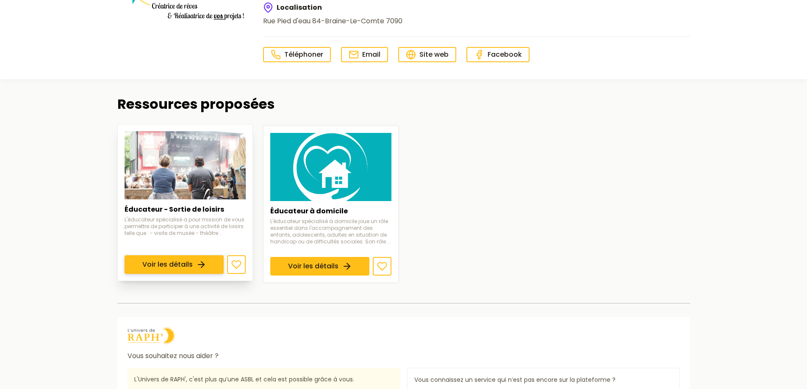
click at [198, 255] on link "Voir les détails" at bounding box center [174, 264] width 99 height 19
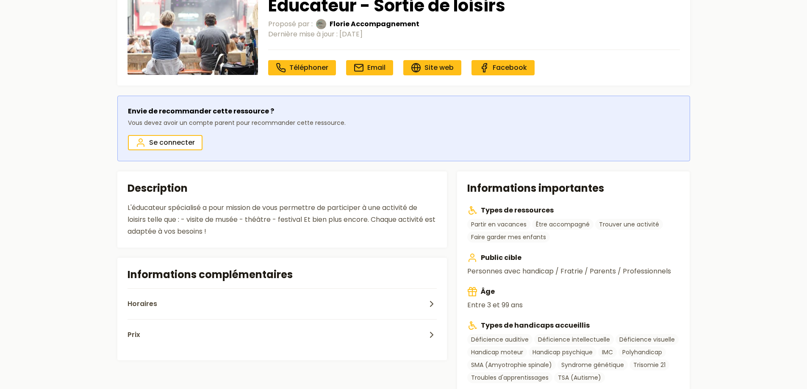
scroll to position [127, 0]
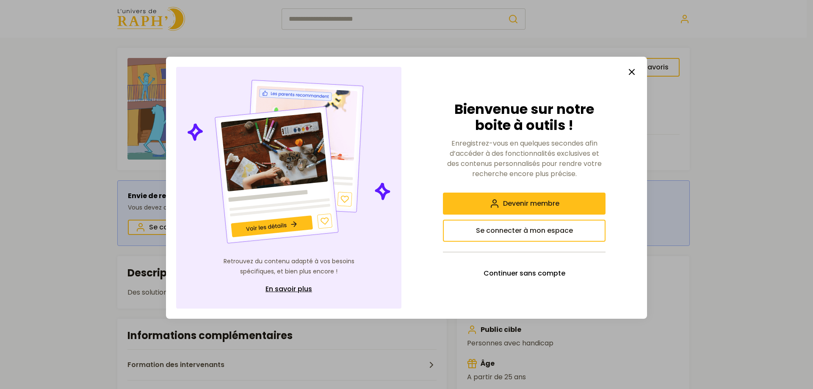
click at [632, 73] on line "button" at bounding box center [631, 71] width 5 height 5
